Goal: Communication & Community: Answer question/provide support

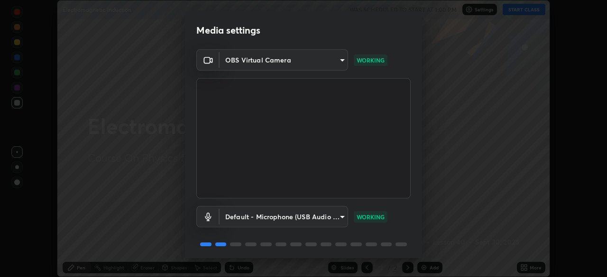
scroll to position [34, 0]
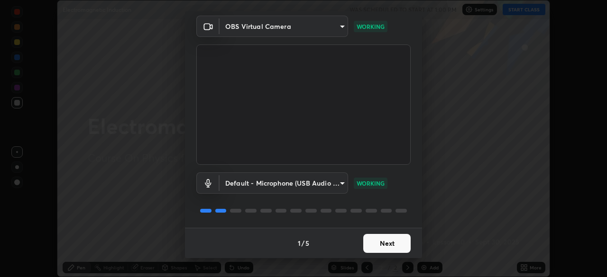
click at [389, 244] on button "Next" at bounding box center [386, 243] width 47 height 19
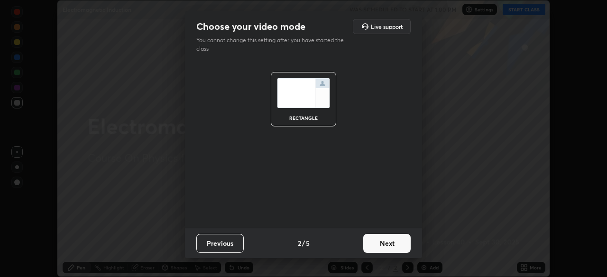
click at [390, 245] on button "Next" at bounding box center [386, 243] width 47 height 19
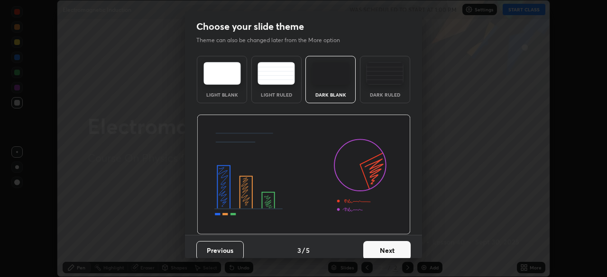
click at [390, 245] on button "Next" at bounding box center [386, 250] width 47 height 19
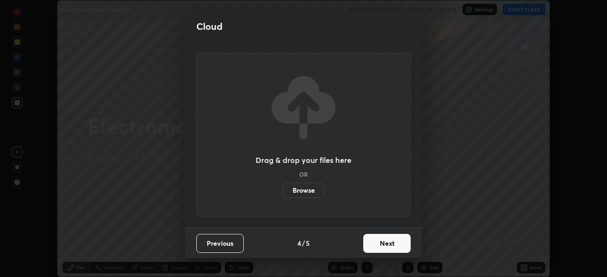
click at [390, 247] on button "Next" at bounding box center [386, 243] width 47 height 19
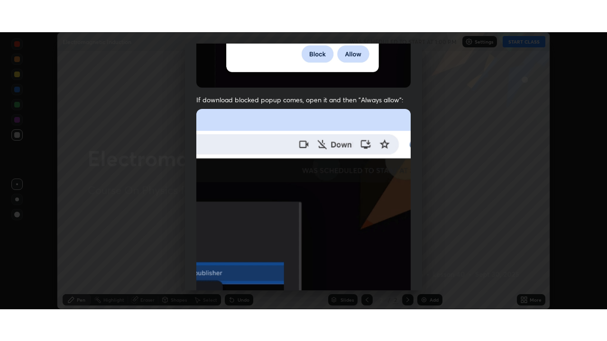
scroll to position [227, 0]
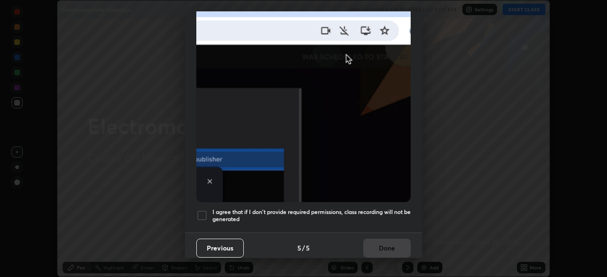
click at [390, 209] on h5 "I agree that if I don't provide required permissions, class recording will not …" at bounding box center [311, 216] width 198 height 15
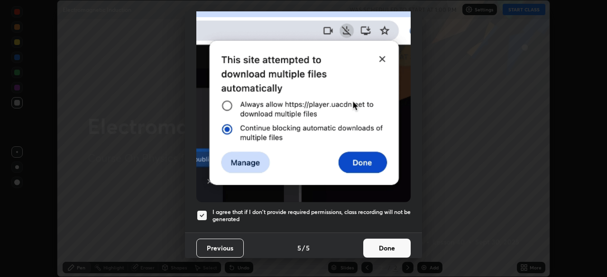
click at [388, 242] on button "Done" at bounding box center [386, 248] width 47 height 19
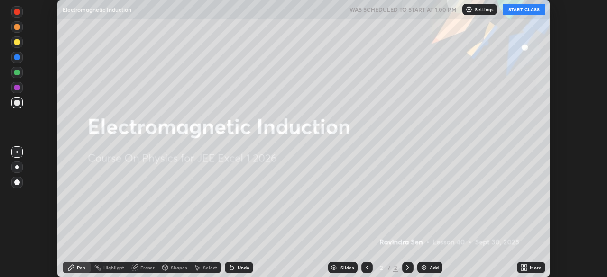
click at [521, 5] on button "START CLASS" at bounding box center [523, 9] width 43 height 11
click at [525, 269] on icon at bounding box center [525, 269] width 2 height 2
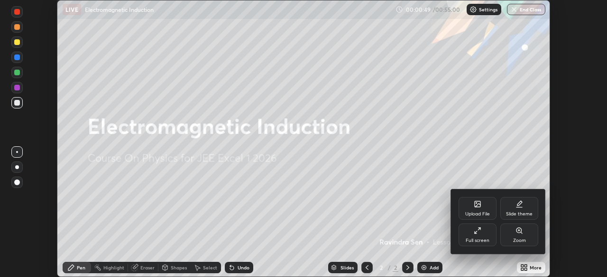
click at [481, 238] on div "Full screen" at bounding box center [477, 240] width 24 height 5
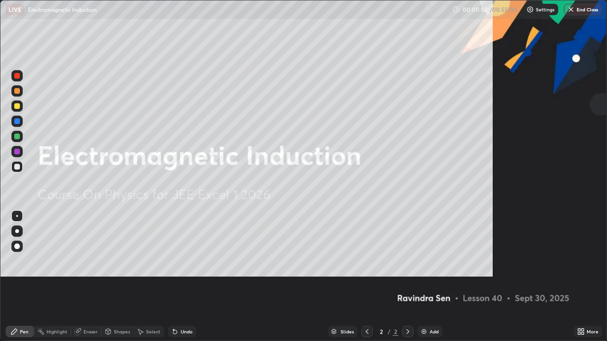
scroll to position [341, 607]
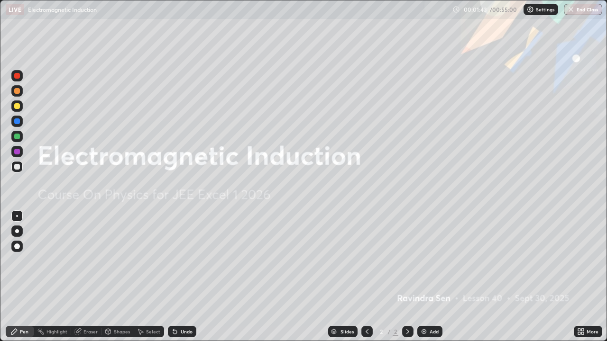
click at [432, 277] on div "Add" at bounding box center [433, 331] width 9 height 5
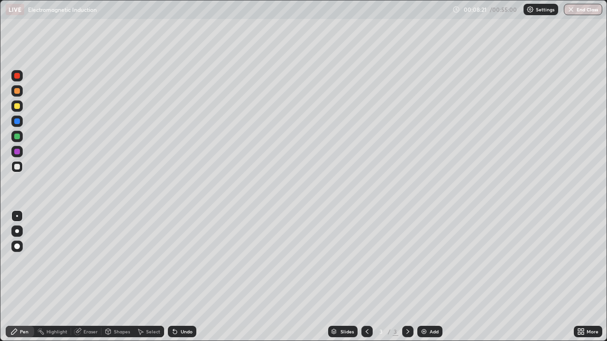
click at [194, 277] on div "Undo" at bounding box center [180, 331] width 32 height 19
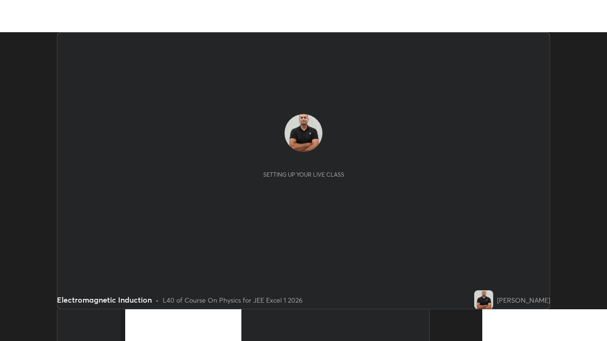
scroll to position [277, 607]
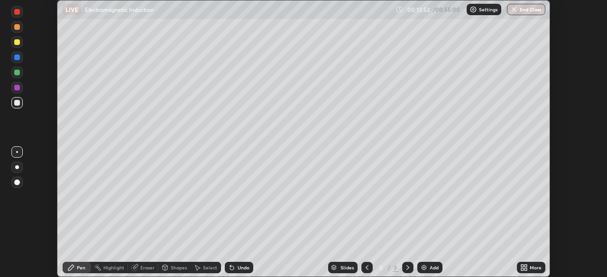
click at [524, 266] on icon at bounding box center [525, 266] width 2 height 2
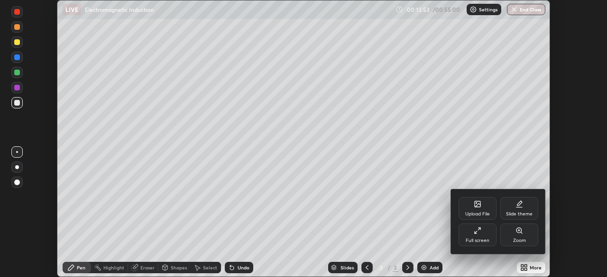
click at [478, 231] on icon at bounding box center [477, 231] width 8 height 8
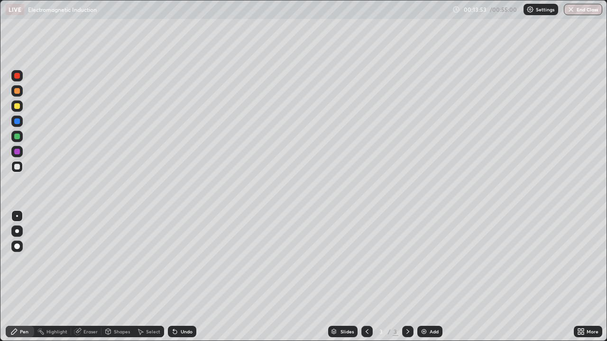
scroll to position [341, 607]
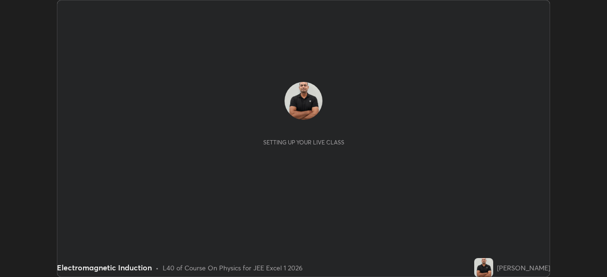
scroll to position [277, 607]
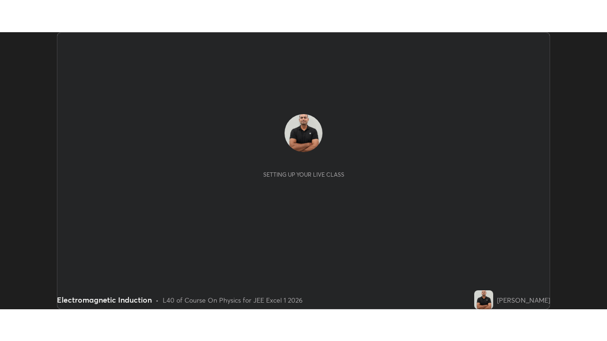
scroll to position [277, 606]
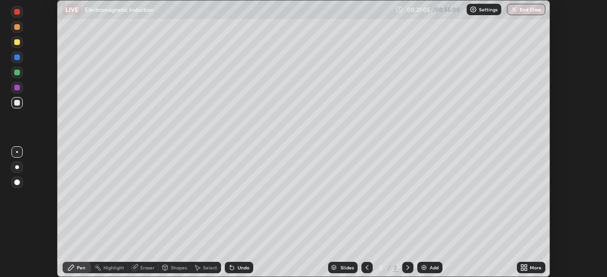
click at [530, 269] on div "More" at bounding box center [535, 267] width 12 height 5
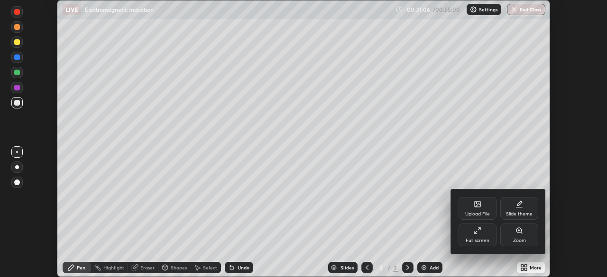
click at [472, 236] on div "Full screen" at bounding box center [477, 235] width 38 height 23
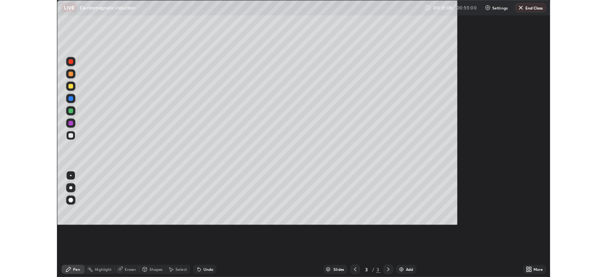
scroll to position [341, 607]
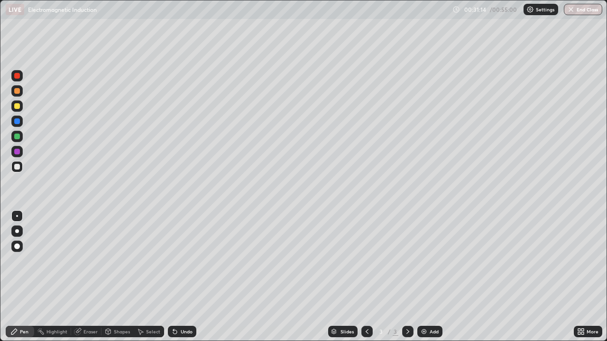
click at [427, 277] on div "Add" at bounding box center [429, 331] width 25 height 11
click at [18, 138] on div at bounding box center [17, 137] width 6 height 6
click at [17, 169] on div at bounding box center [17, 167] width 6 height 6
click at [365, 277] on icon at bounding box center [367, 332] width 8 height 8
click at [361, 277] on div at bounding box center [366, 331] width 11 height 11
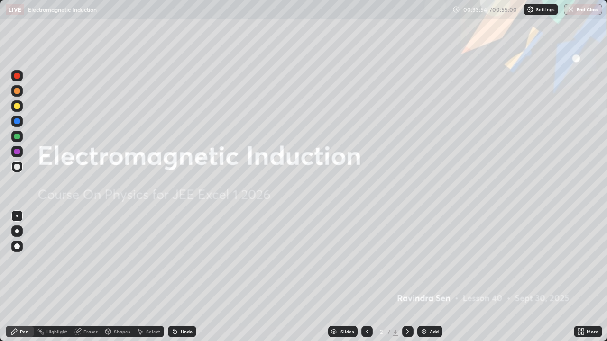
click at [402, 277] on div at bounding box center [407, 331] width 11 height 11
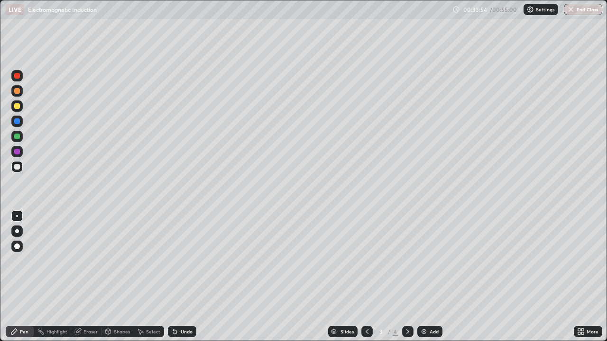
click at [405, 277] on icon at bounding box center [408, 332] width 8 height 8
click at [182, 277] on div "Undo" at bounding box center [187, 331] width 12 height 5
click at [182, 277] on div "Undo" at bounding box center [182, 331] width 28 height 11
click at [179, 277] on div "Undo" at bounding box center [182, 331] width 28 height 11
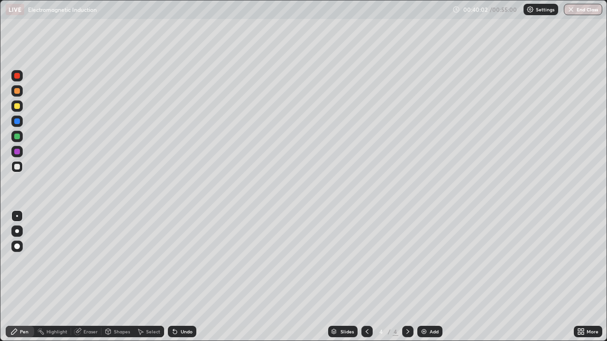
click at [427, 277] on div "Add" at bounding box center [429, 331] width 25 height 11
click at [182, 277] on div "Undo" at bounding box center [187, 331] width 12 height 5
click at [88, 277] on div "Eraser" at bounding box center [90, 331] width 14 height 5
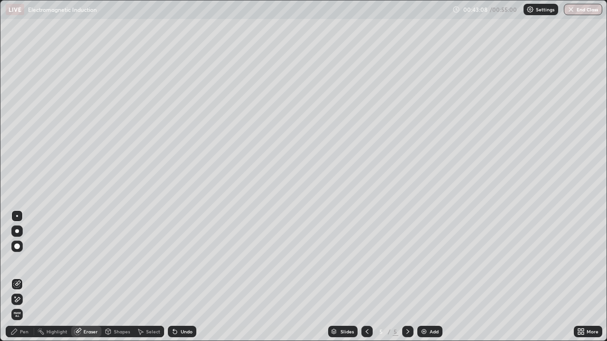
click at [23, 277] on div "Pen" at bounding box center [24, 331] width 9 height 5
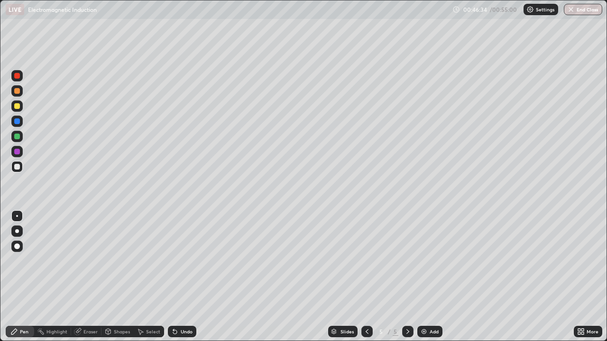
click at [181, 277] on div "Undo" at bounding box center [187, 331] width 12 height 5
click at [94, 277] on div "Eraser" at bounding box center [90, 331] width 14 height 5
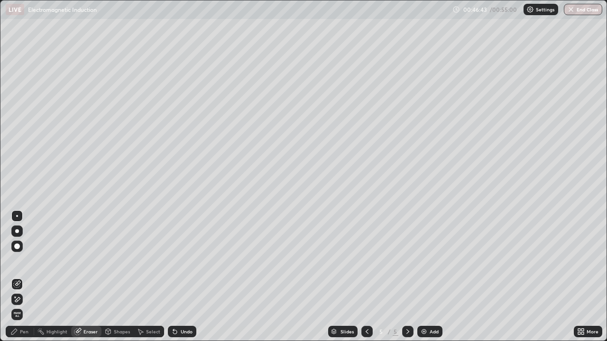
click at [23, 277] on div "Pen" at bounding box center [24, 331] width 9 height 5
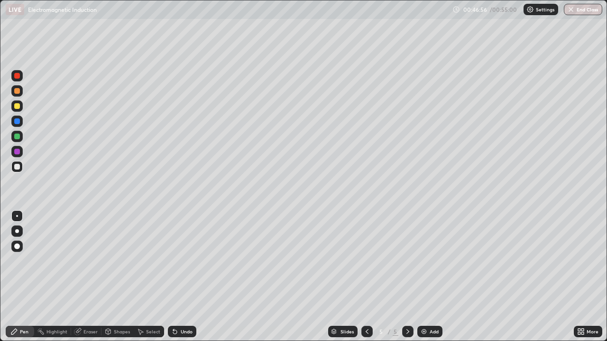
click at [175, 277] on icon at bounding box center [175, 332] width 4 height 4
click at [176, 277] on icon at bounding box center [175, 332] width 8 height 8
click at [173, 277] on icon at bounding box center [175, 332] width 4 height 4
click at [91, 277] on div "Eraser" at bounding box center [90, 331] width 14 height 5
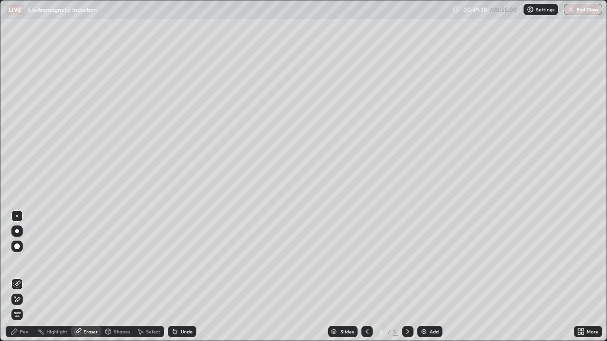
click at [29, 277] on div "Pen" at bounding box center [20, 331] width 28 height 11
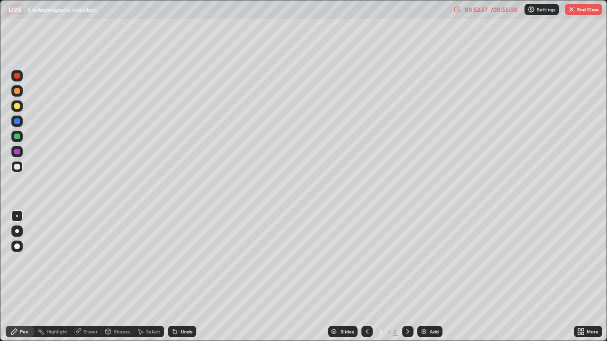
click at [578, 10] on button "End Class" at bounding box center [582, 9] width 37 height 11
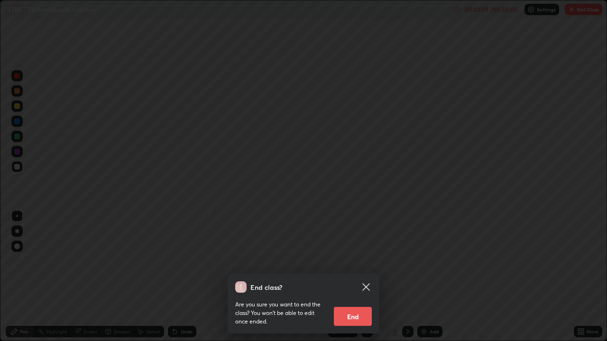
click at [350, 277] on button "End" at bounding box center [353, 316] width 38 height 19
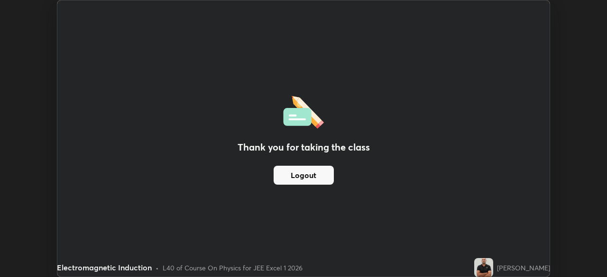
scroll to position [47111, 46781]
click at [393, 118] on div "Thank you for taking the class Logout" at bounding box center [303, 138] width 492 height 276
